Goal: Use online tool/utility: Utilize a website feature to perform a specific function

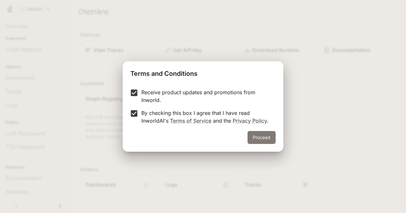
click at [267, 140] on button "Proceed" at bounding box center [262, 137] width 28 height 13
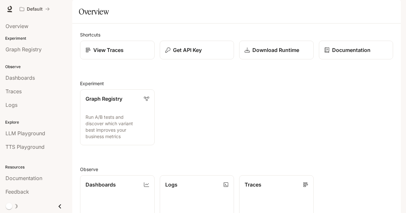
scroll to position [65, 0]
click at [37, 145] on span "TTS Playground" at bounding box center [24, 147] width 39 height 8
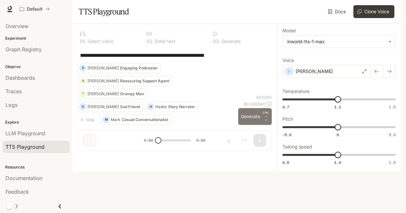
click at [245, 125] on button "Generate CTRL + ⏎" at bounding box center [255, 116] width 34 height 17
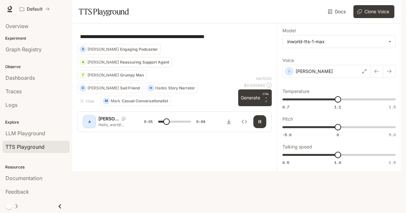
click at [257, 128] on button "button" at bounding box center [259, 121] width 13 height 13
type input "***"
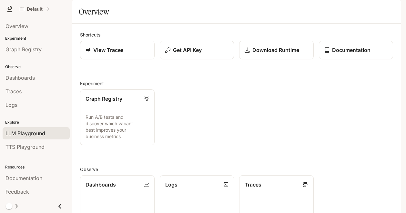
click at [30, 131] on span "LLM Playground" at bounding box center [25, 133] width 40 height 8
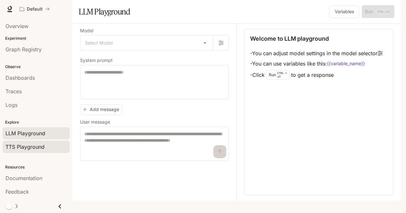
click at [27, 146] on span "TTS Playground" at bounding box center [24, 147] width 39 height 8
